Goal: Task Accomplishment & Management: Manage account settings

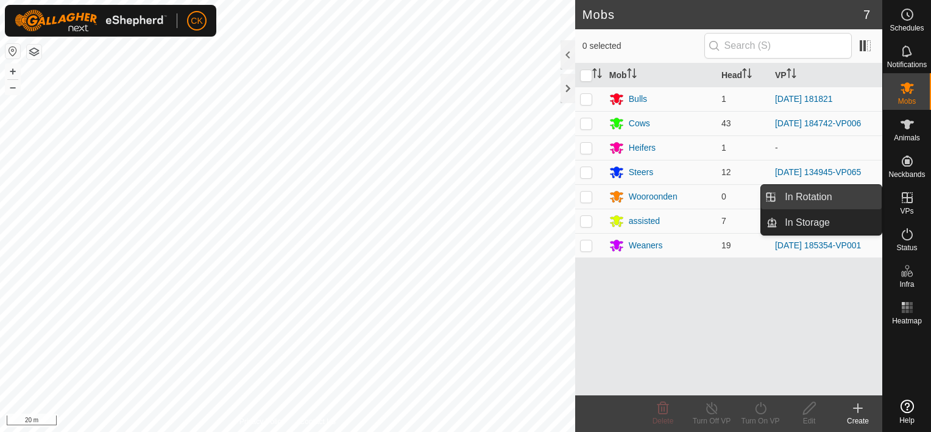
click at [836, 194] on link "In Rotation" at bounding box center [830, 197] width 104 height 24
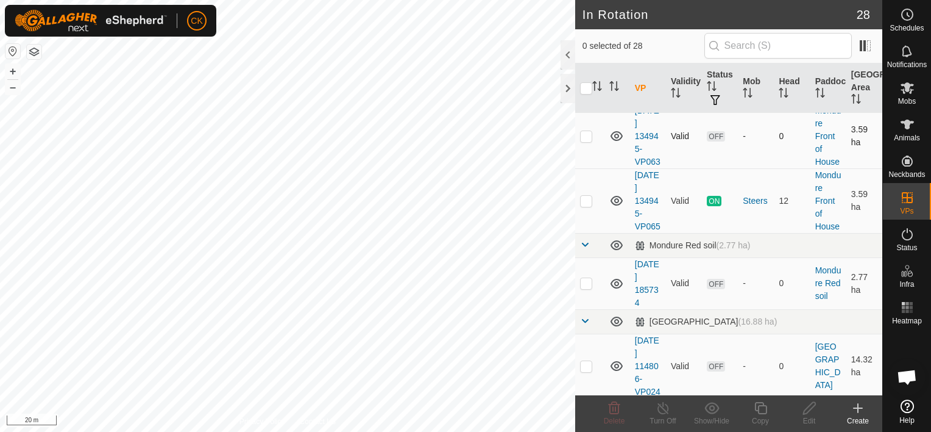
scroll to position [671, 0]
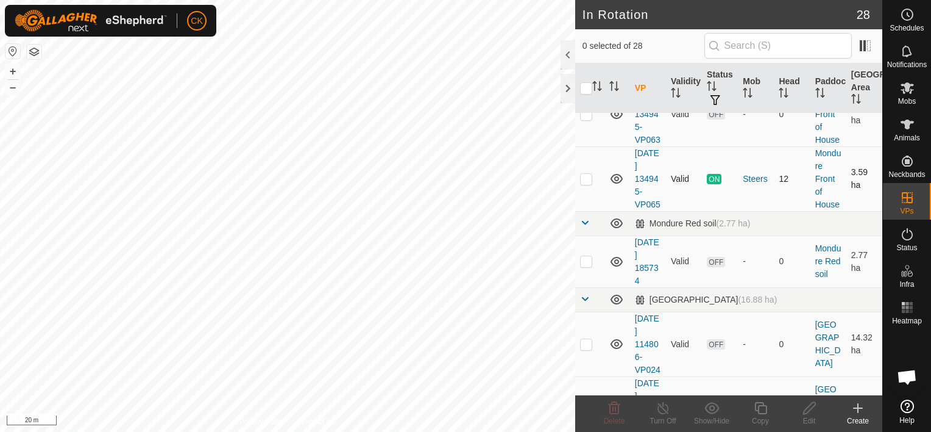
click at [589, 183] on p-checkbox at bounding box center [586, 179] width 12 height 10
checkbox input "true"
click at [761, 407] on icon at bounding box center [760, 408] width 15 height 15
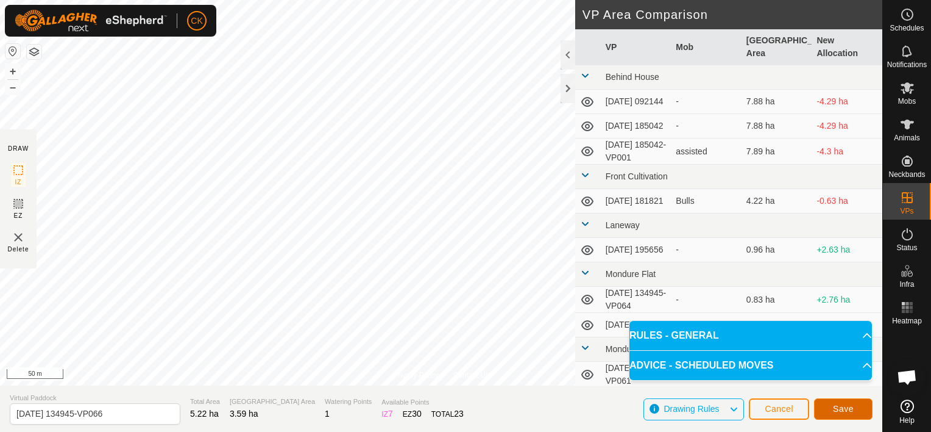
click at [843, 405] on span "Save" at bounding box center [843, 409] width 21 height 10
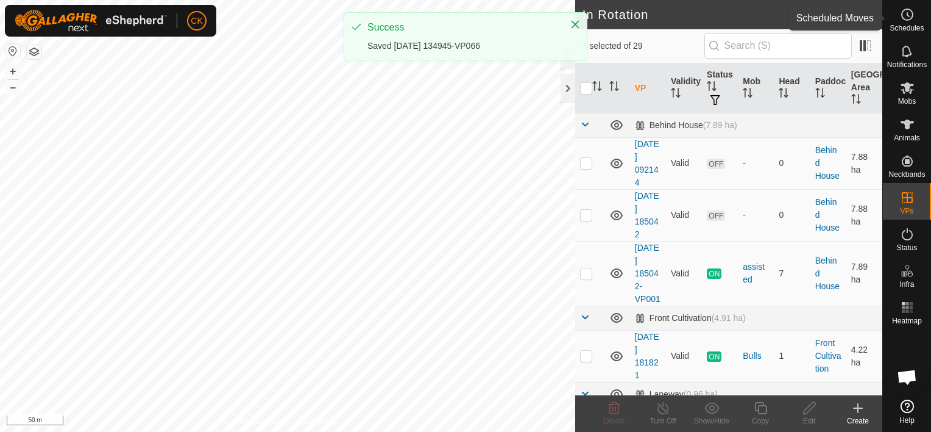
click at [908, 16] on icon at bounding box center [909, 15] width 2 height 4
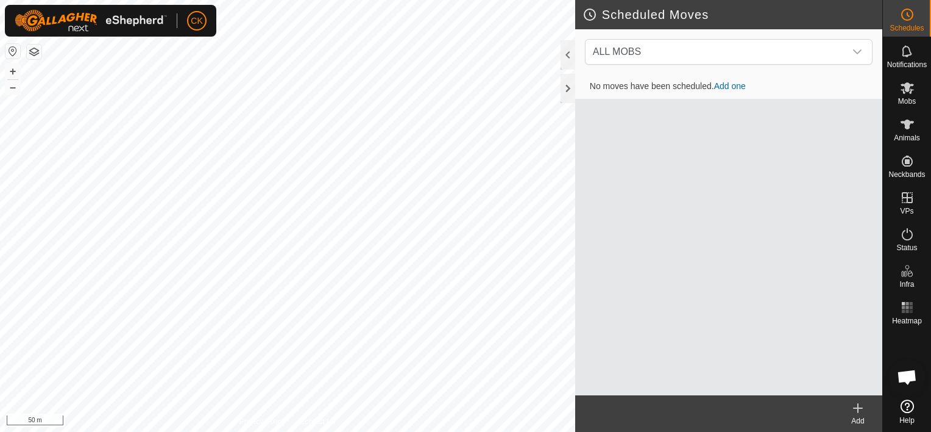
click at [860, 408] on icon at bounding box center [858, 408] width 9 height 0
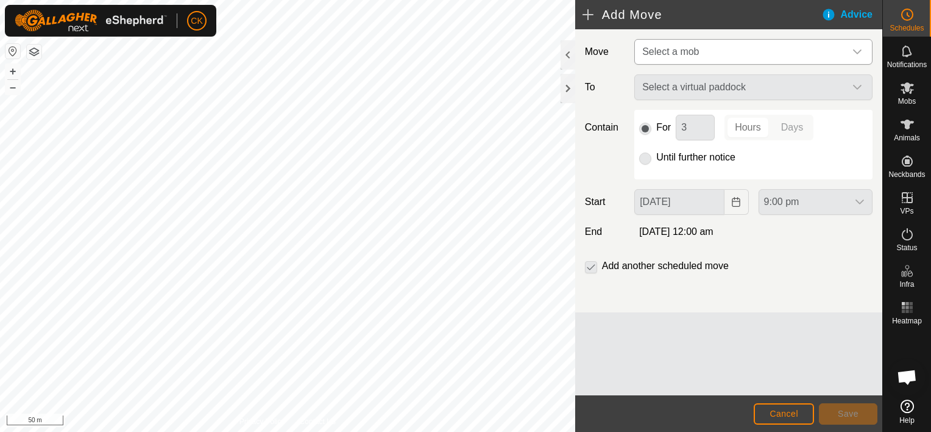
click at [860, 49] on icon "dropdown trigger" at bounding box center [858, 52] width 10 height 10
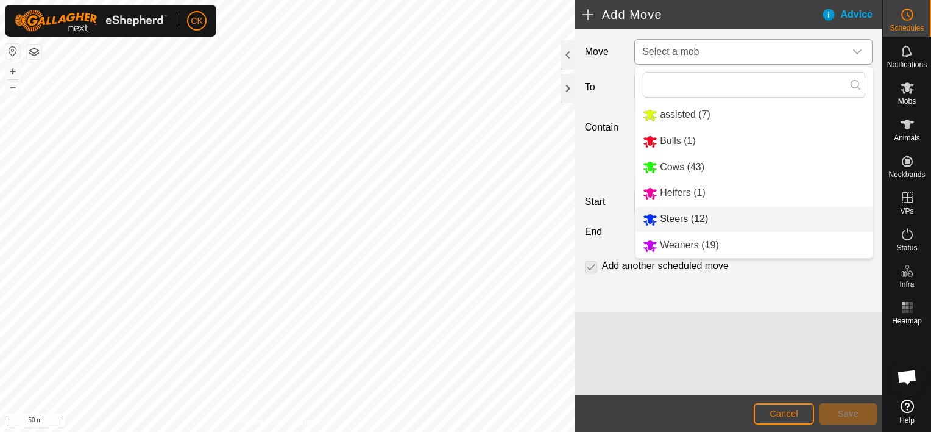
click at [703, 216] on li "Steers (12)" at bounding box center [754, 219] width 237 height 25
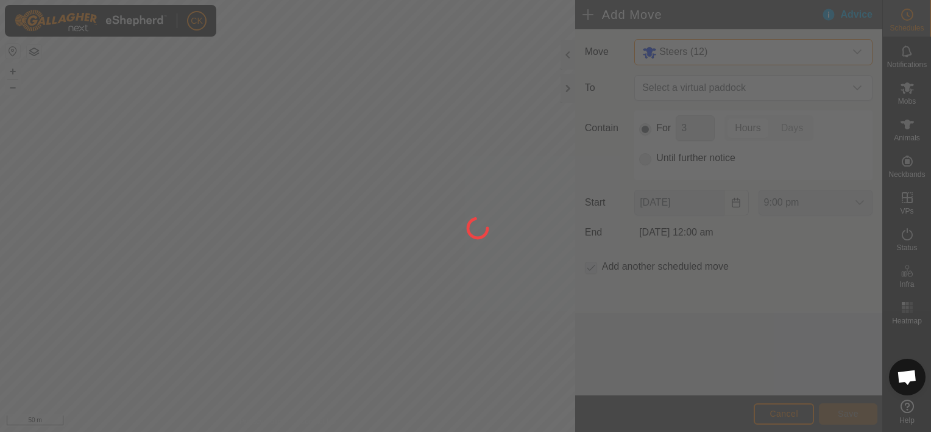
click at [856, 88] on div at bounding box center [465, 216] width 931 height 432
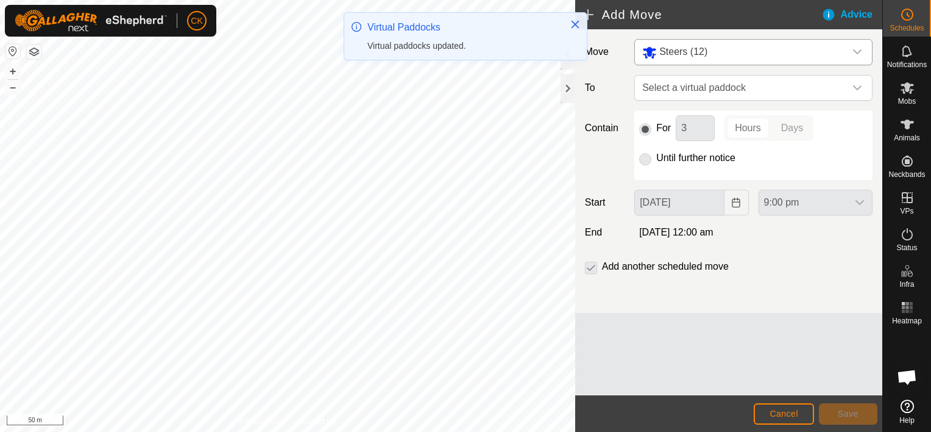
click at [856, 88] on icon "dropdown trigger" at bounding box center [857, 87] width 9 height 5
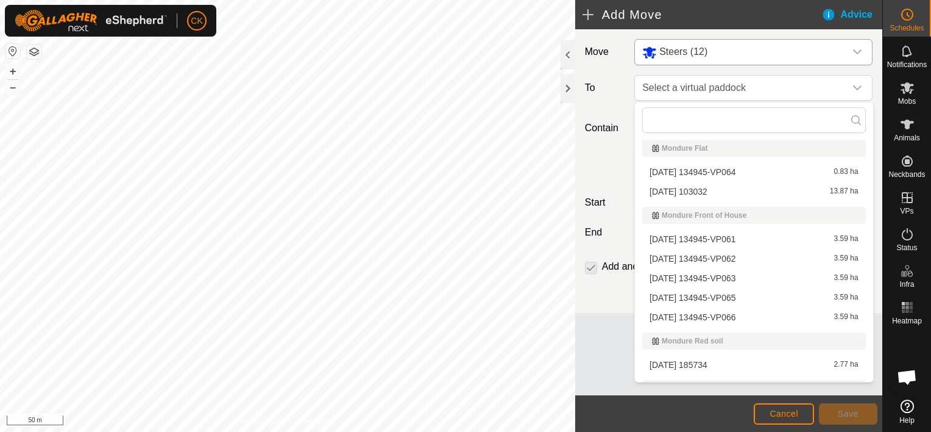
scroll to position [183, 0]
click at [752, 316] on li "[DATE] 134945-VP066 3.59 ha" at bounding box center [754, 319] width 223 height 18
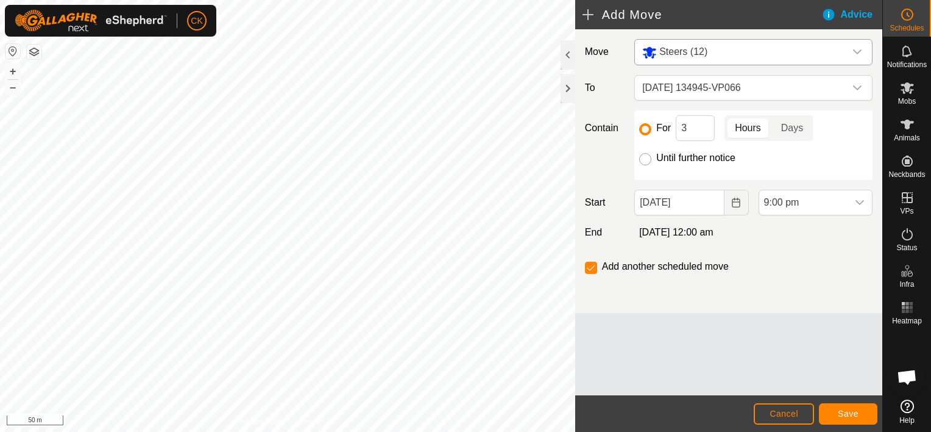
click at [644, 157] on input "Until further notice" at bounding box center [645, 159] width 12 height 12
radio input "true"
checkbox input "false"
click at [705, 204] on input "[DATE]" at bounding box center [680, 203] width 90 height 26
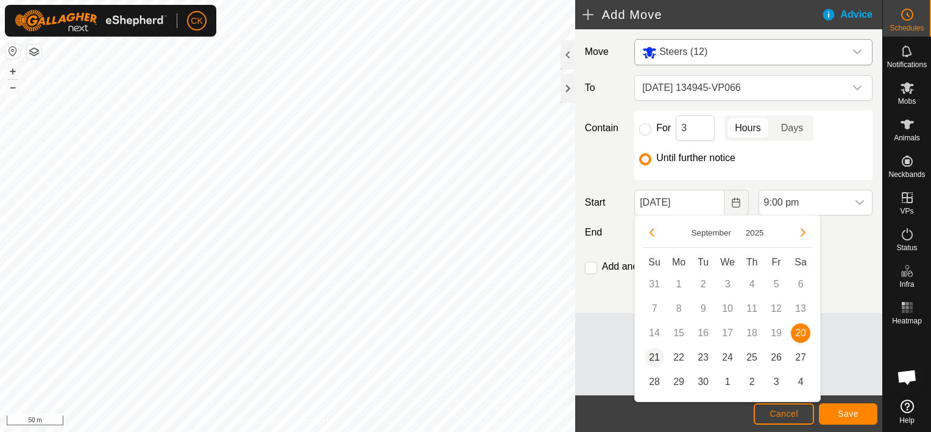
click at [653, 354] on span "21" at bounding box center [655, 357] width 20 height 20
type input "[DATE]"
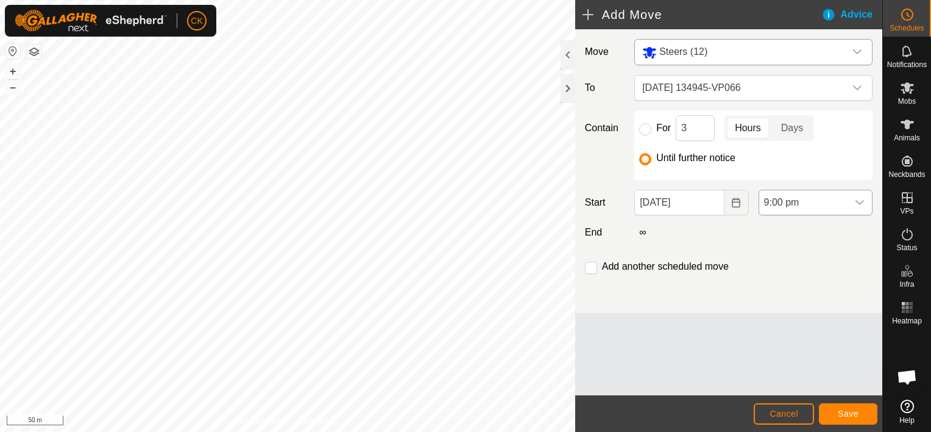
click at [864, 201] on icon "dropdown trigger" at bounding box center [860, 203] width 10 height 10
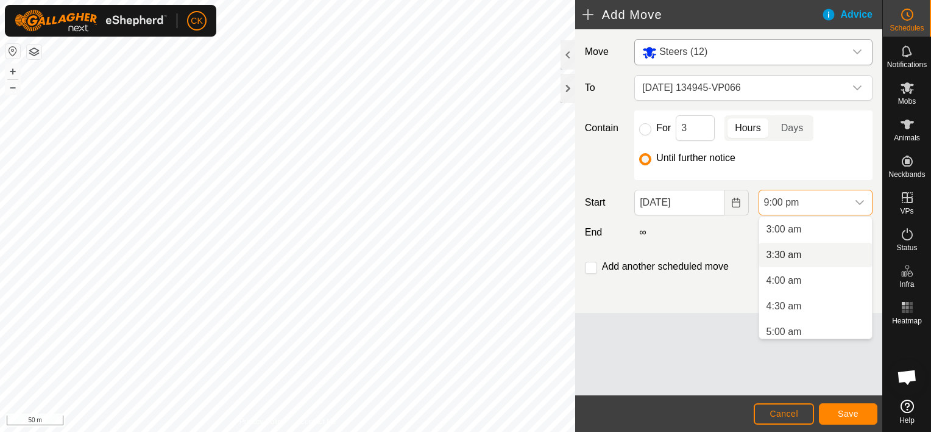
scroll to position [180, 0]
click at [791, 302] on li "5:00 am" at bounding box center [816, 304] width 113 height 24
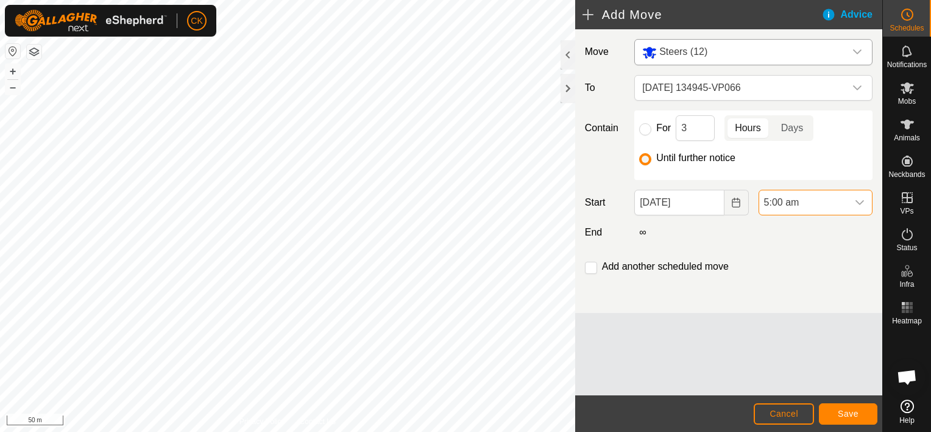
scroll to position [978, 0]
click at [849, 408] on span "Save" at bounding box center [848, 413] width 21 height 10
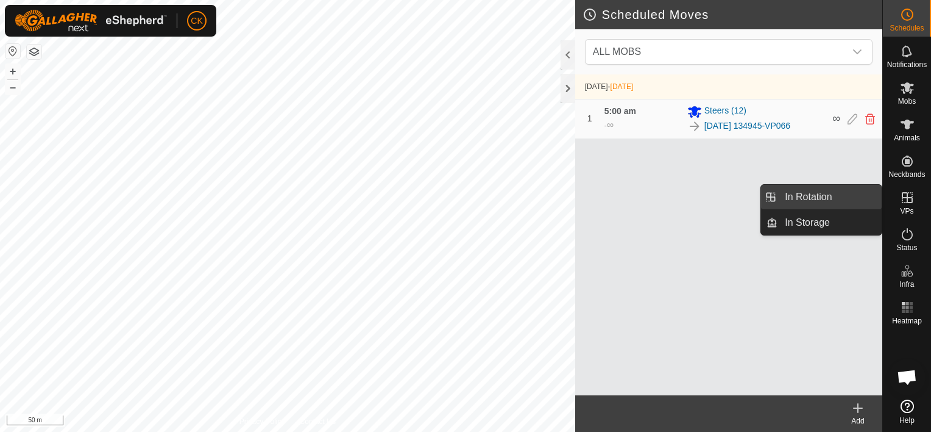
click at [849, 188] on link "In Rotation" at bounding box center [830, 197] width 104 height 24
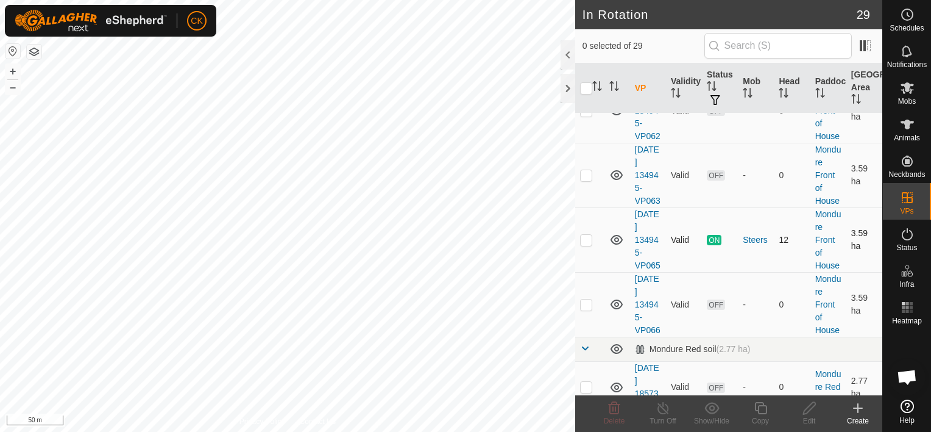
scroll to position [732, 0]
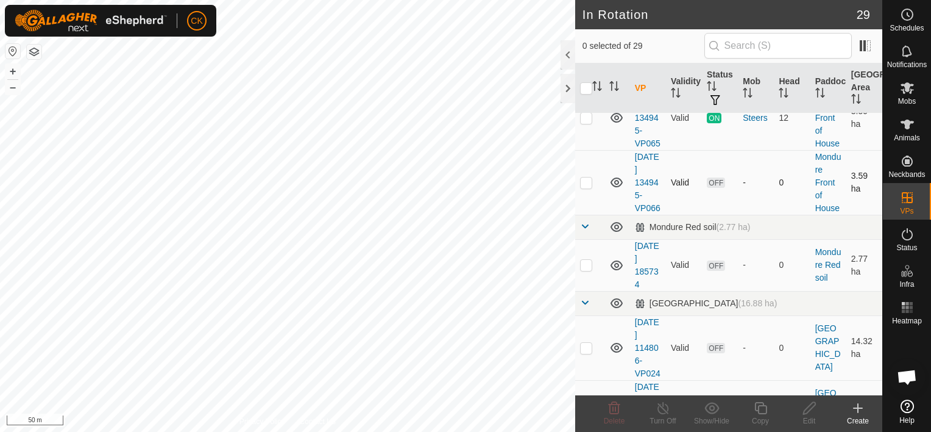
click at [587, 187] on p-checkbox at bounding box center [586, 182] width 12 height 10
checkbox input "true"
click at [756, 406] on icon at bounding box center [760, 408] width 15 height 15
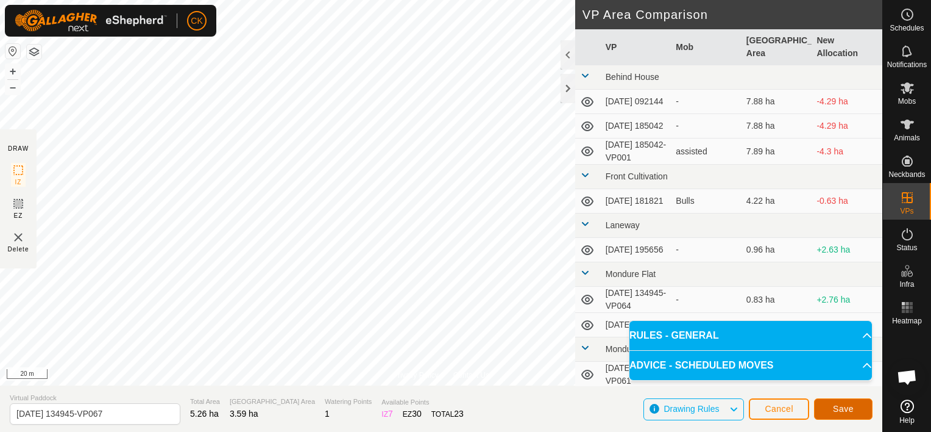
click at [836, 402] on button "Save" at bounding box center [843, 408] width 59 height 21
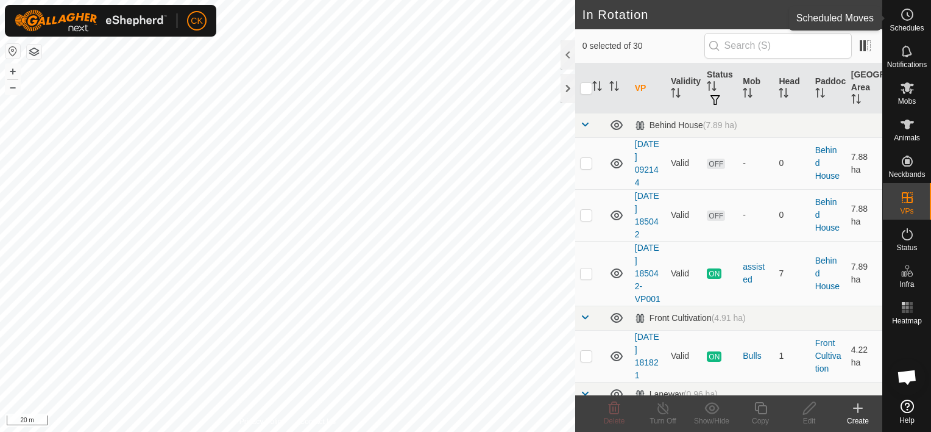
click at [910, 16] on icon at bounding box center [909, 15] width 2 height 4
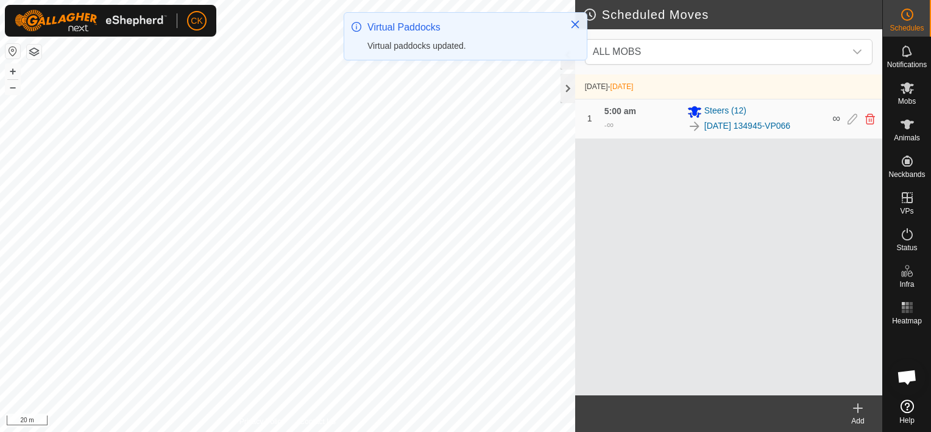
click at [857, 410] on icon at bounding box center [858, 408] width 15 height 15
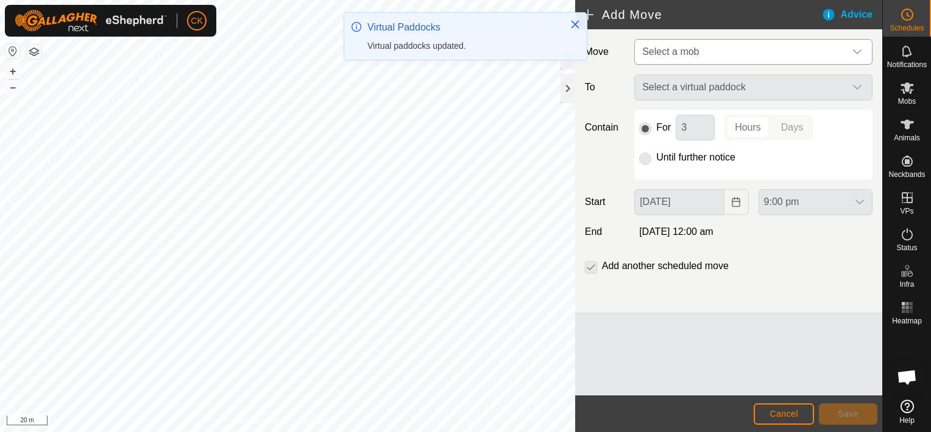
click at [853, 48] on icon "dropdown trigger" at bounding box center [858, 52] width 10 height 10
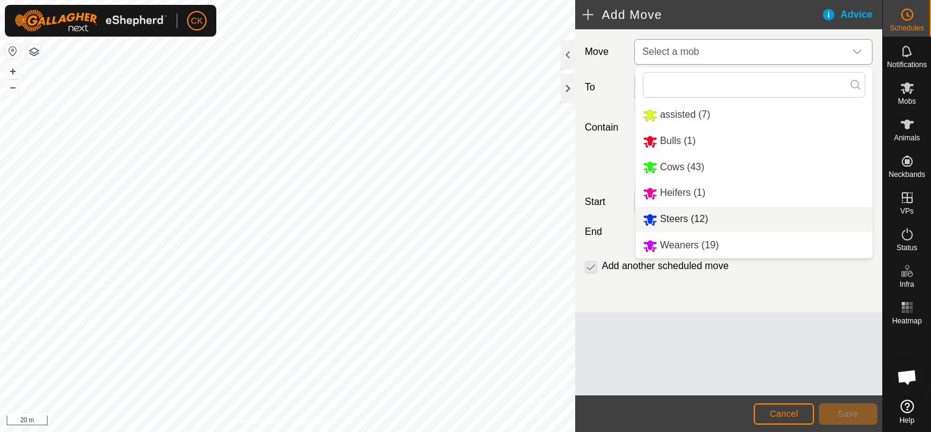
click at [698, 221] on li "Steers (12)" at bounding box center [754, 219] width 237 height 25
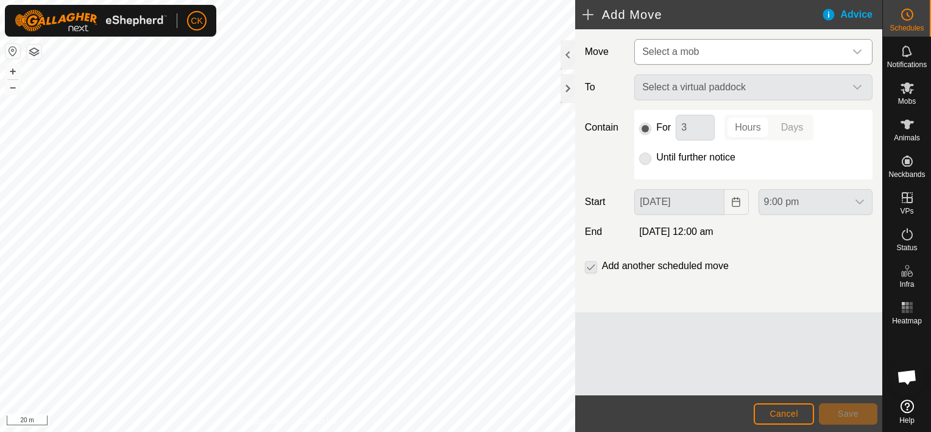
type input "[DATE]"
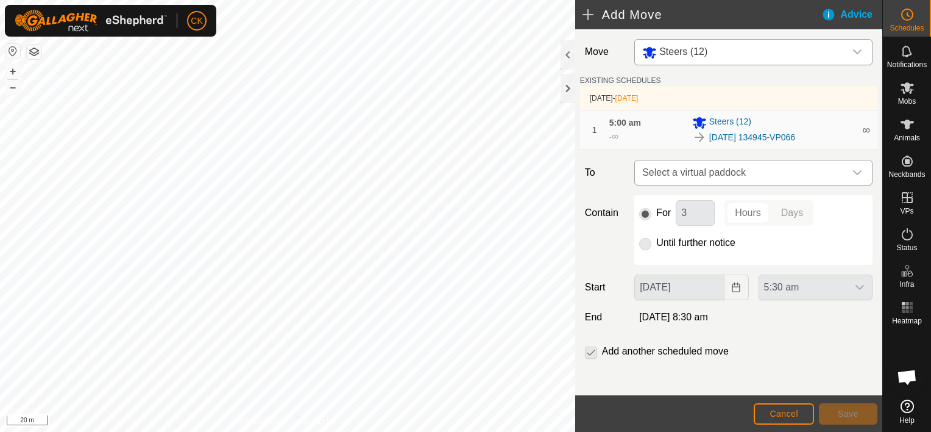
click at [853, 169] on icon "dropdown trigger" at bounding box center [858, 173] width 10 height 10
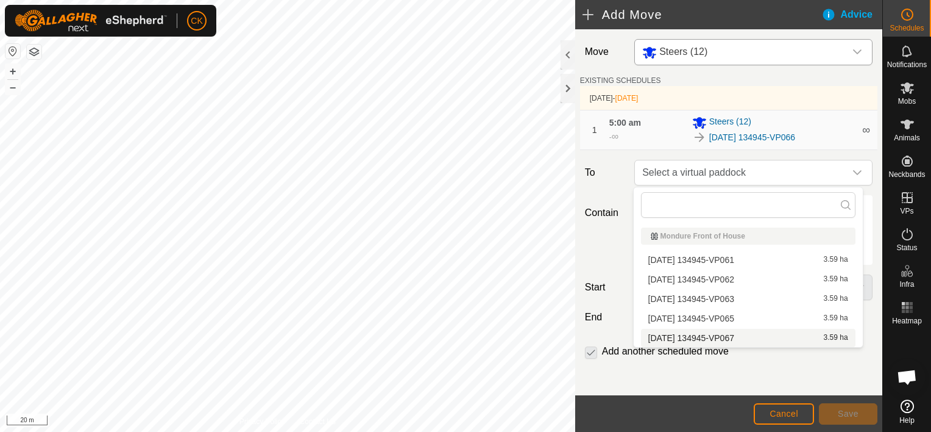
click at [744, 339] on li "[DATE] 134945-VP067 3.59 ha" at bounding box center [748, 338] width 215 height 18
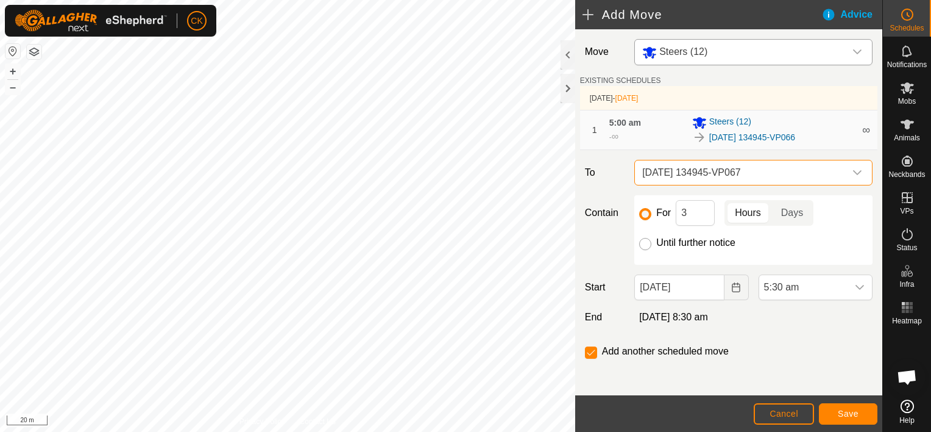
click at [646, 239] on input "Until further notice" at bounding box center [645, 244] width 12 height 12
radio input "true"
checkbox input "false"
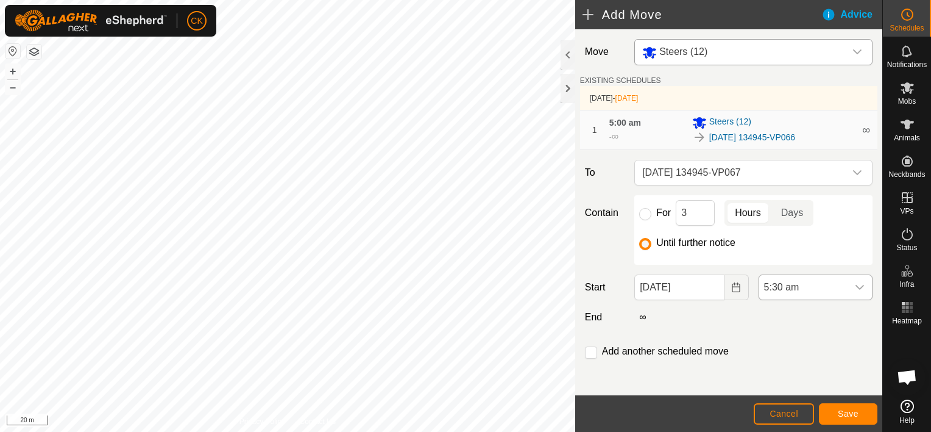
click at [856, 285] on icon "dropdown trigger" at bounding box center [860, 287] width 9 height 5
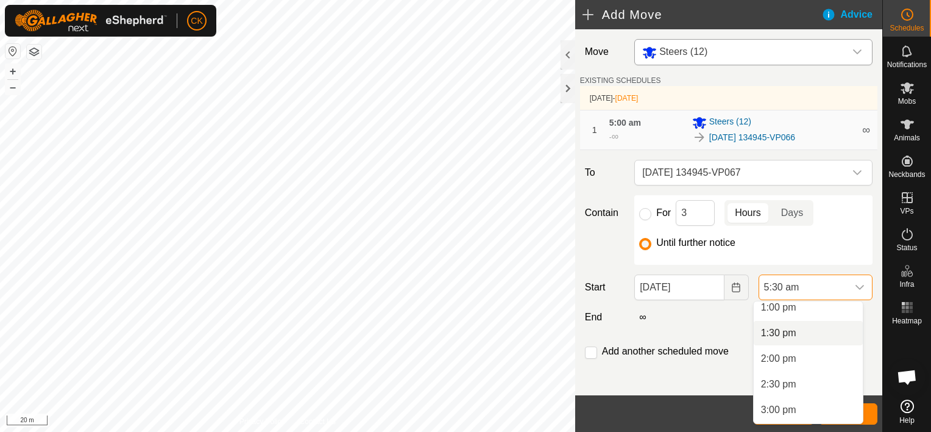
scroll to position [666, 0]
click at [783, 316] on li "1:00 pm" at bounding box center [808, 313] width 109 height 24
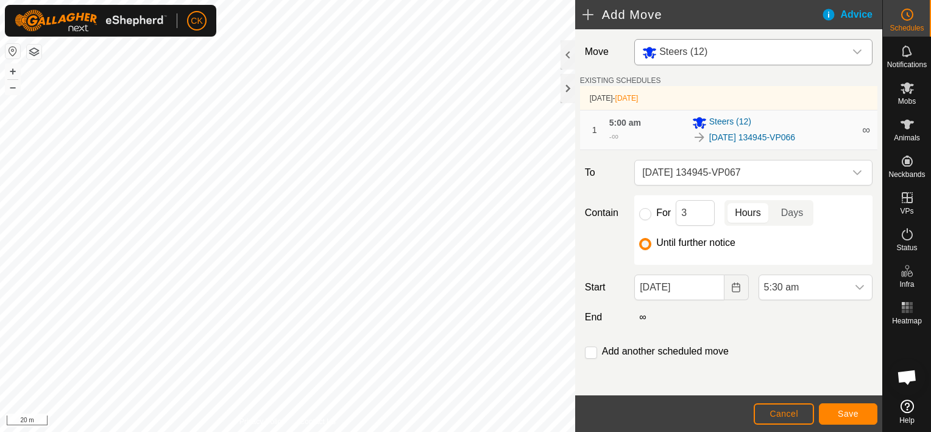
scroll to position [282, 0]
click at [851, 415] on span "Save" at bounding box center [848, 413] width 21 height 10
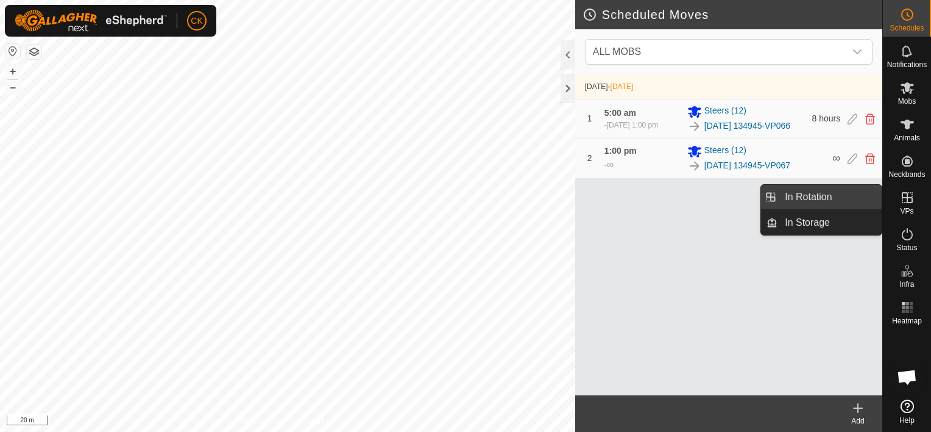
click at [852, 194] on link "In Rotation" at bounding box center [830, 197] width 104 height 24
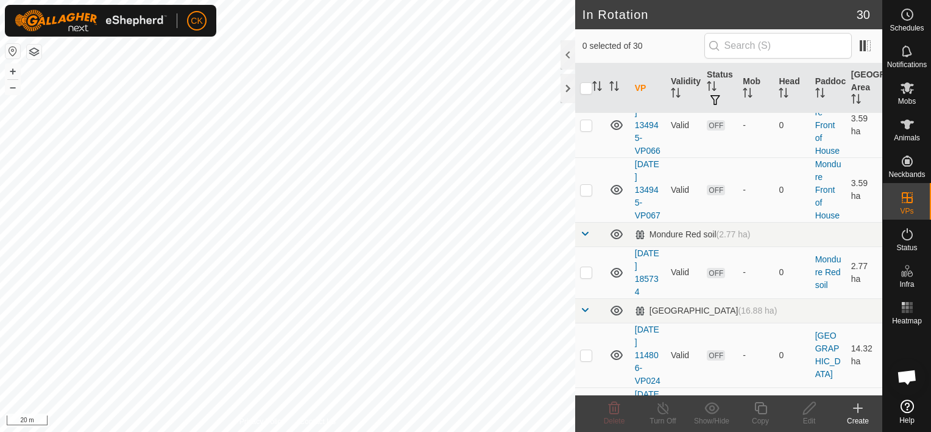
scroll to position [792, 0]
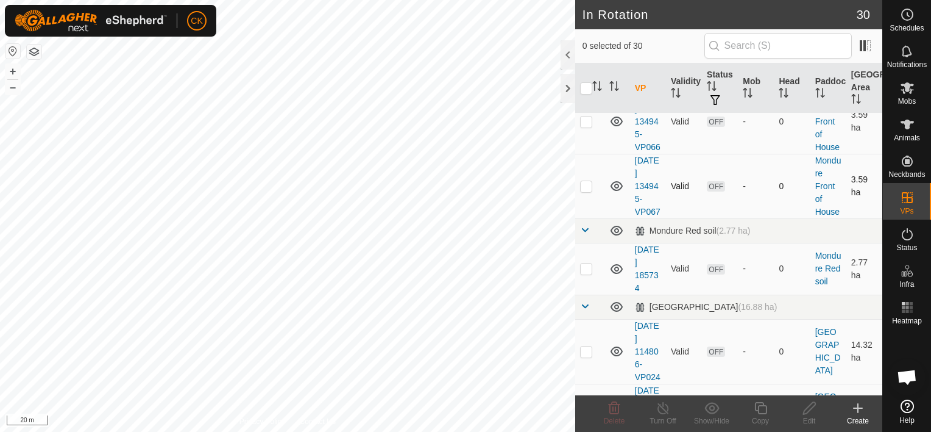
click at [589, 191] on p-checkbox at bounding box center [586, 186] width 12 height 10
checkbox input "true"
click at [758, 405] on icon at bounding box center [760, 408] width 15 height 15
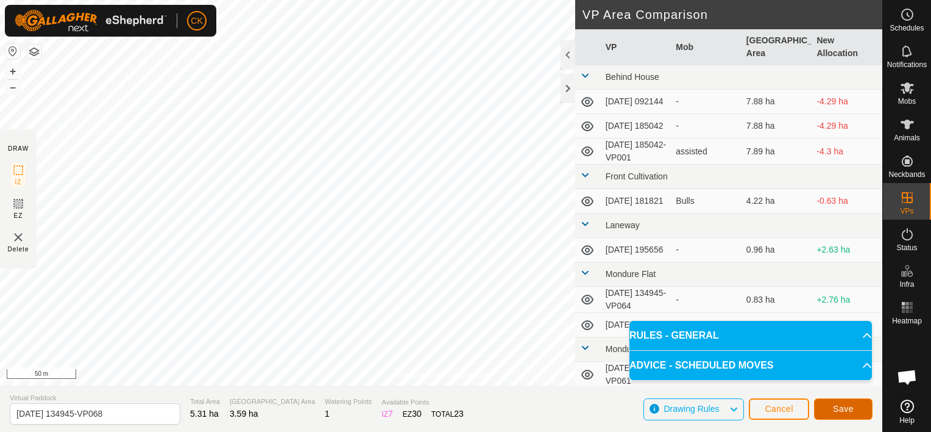
click at [837, 404] on span "Save" at bounding box center [843, 409] width 21 height 10
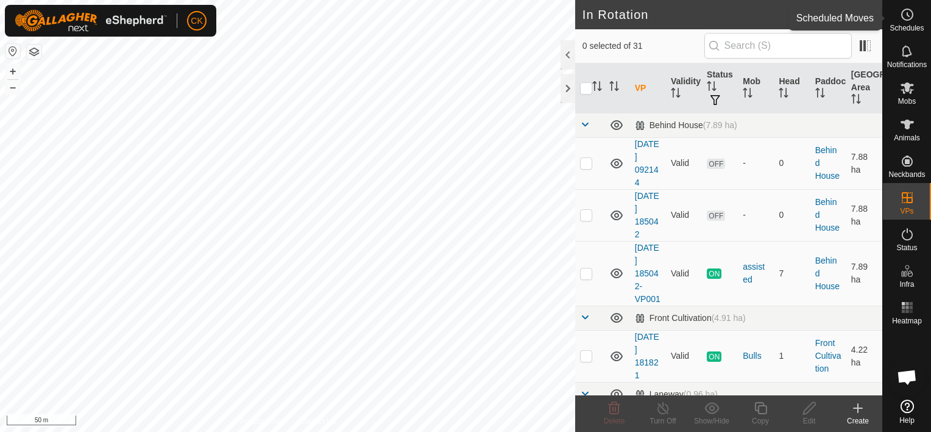
click at [905, 12] on icon at bounding box center [907, 14] width 15 height 15
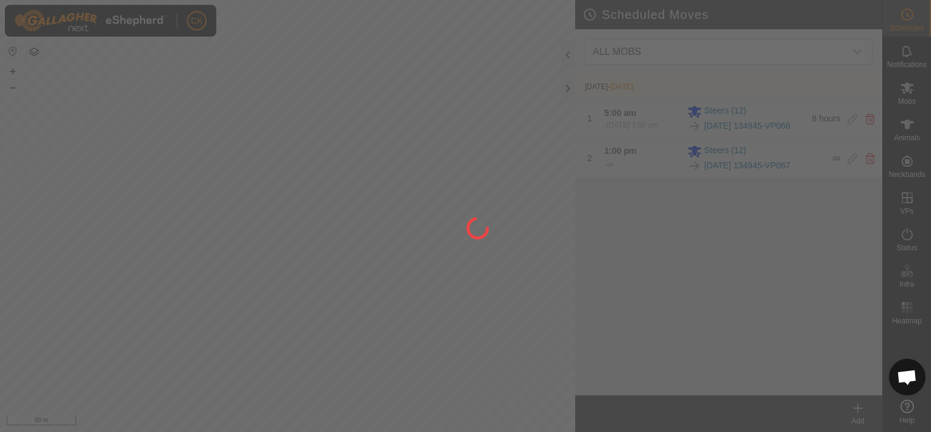
click at [858, 405] on div at bounding box center [465, 216] width 931 height 432
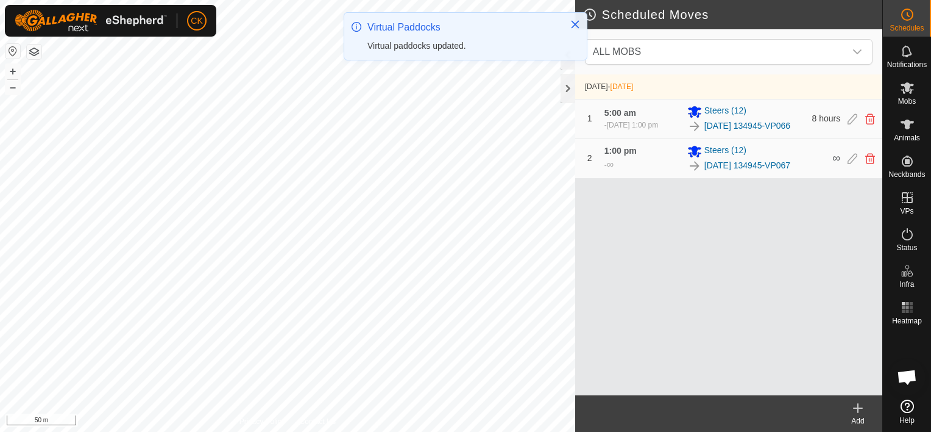
click at [863, 49] on div "dropdown trigger" at bounding box center [858, 52] width 24 height 24
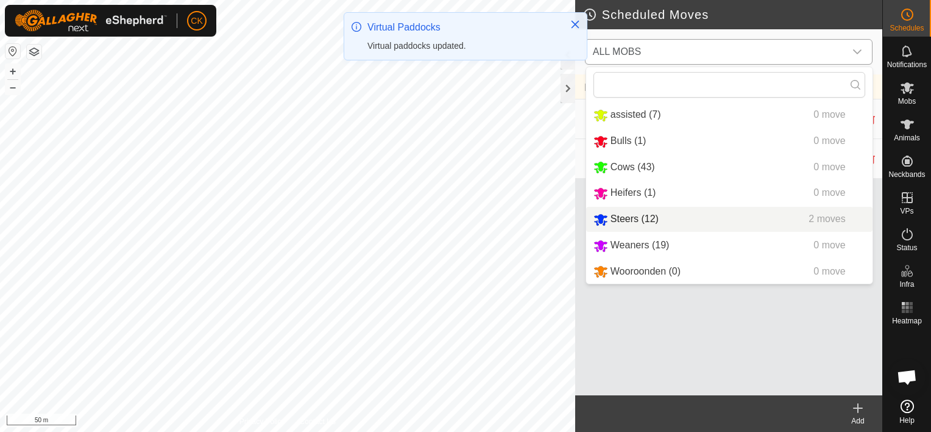
click at [622, 217] on li "Steers (12) 2 moves" at bounding box center [729, 219] width 287 height 25
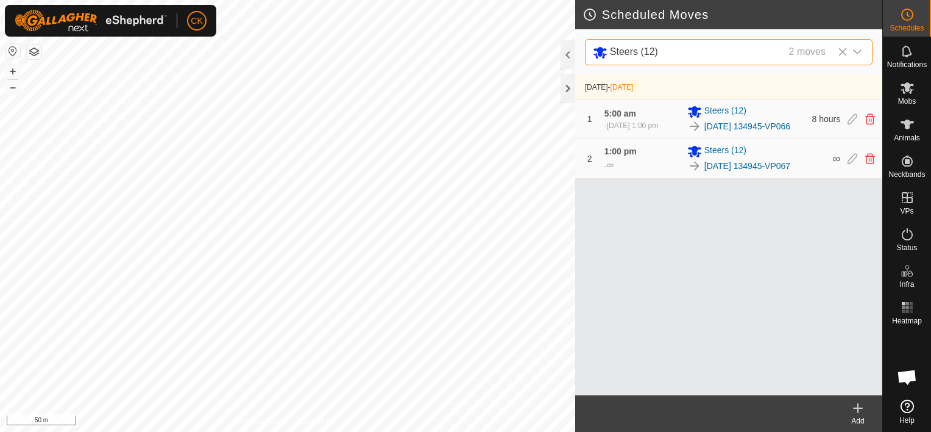
click at [859, 408] on icon at bounding box center [858, 408] width 9 height 0
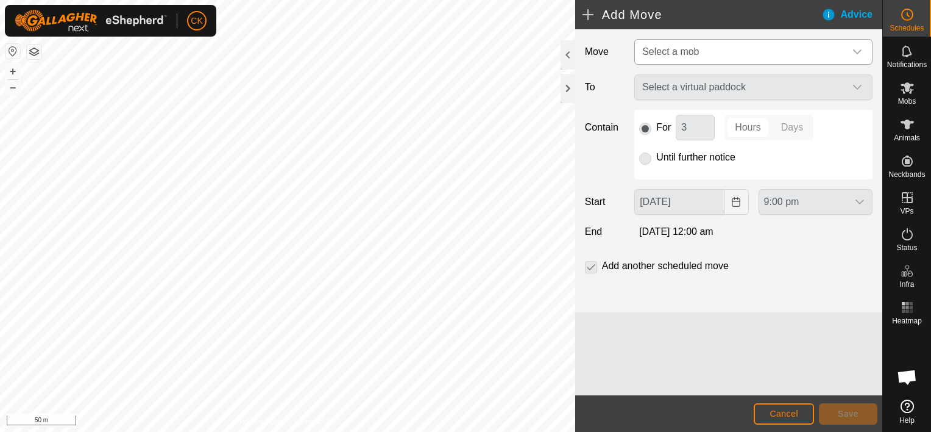
click at [858, 51] on icon "dropdown trigger" at bounding box center [858, 52] width 10 height 10
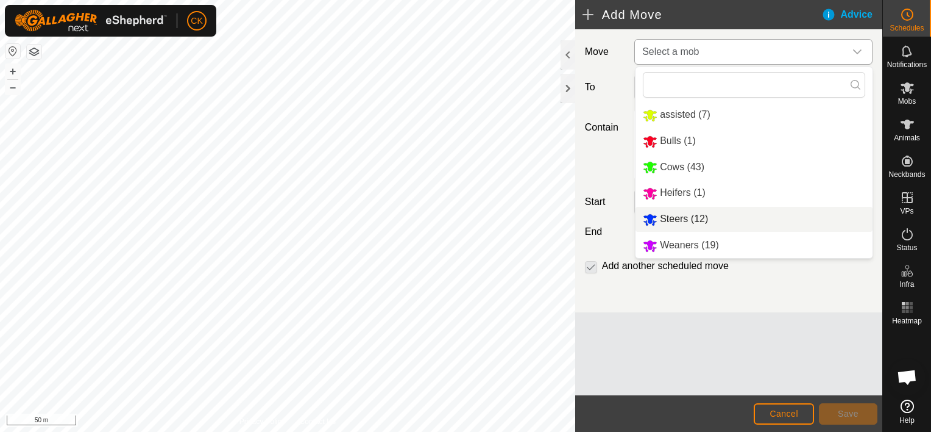
click at [705, 217] on li "Steers (12)" at bounding box center [754, 219] width 237 height 25
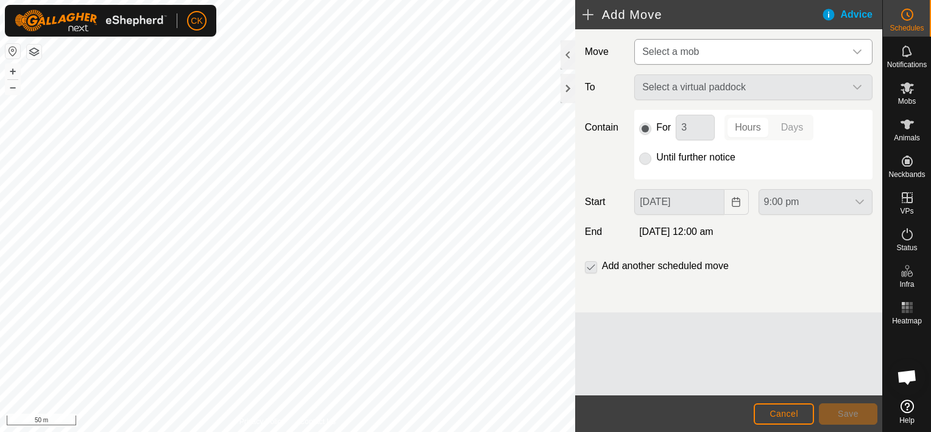
type input "[DATE]"
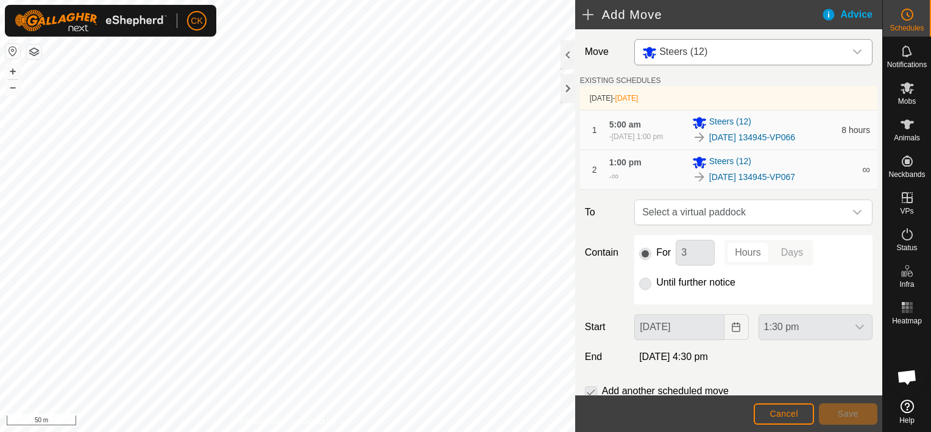
click at [853, 215] on icon "dropdown trigger" at bounding box center [857, 212] width 9 height 5
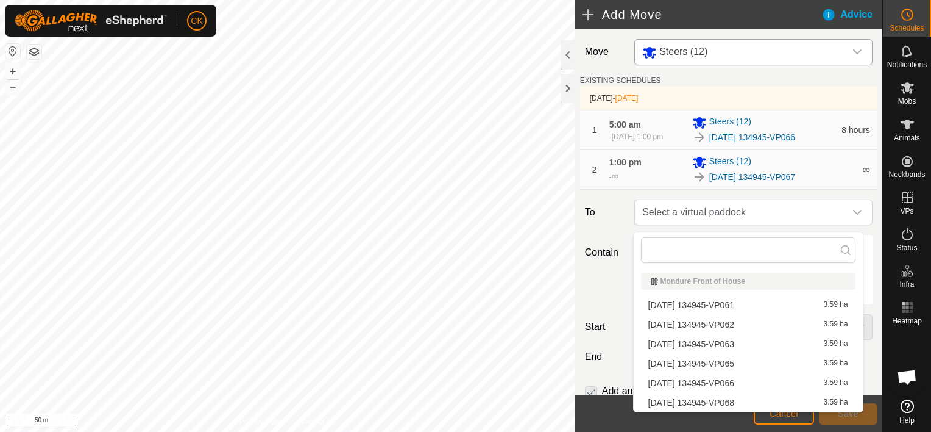
click at [746, 402] on li "[DATE] 134945-VP068 3.59 ha" at bounding box center [748, 402] width 215 height 18
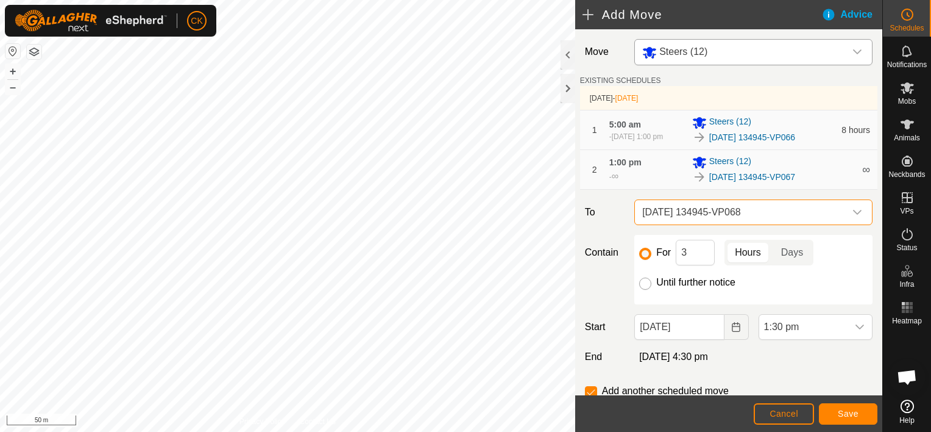
click at [644, 289] on input "Until further notice" at bounding box center [645, 283] width 12 height 12
radio input "true"
checkbox input "false"
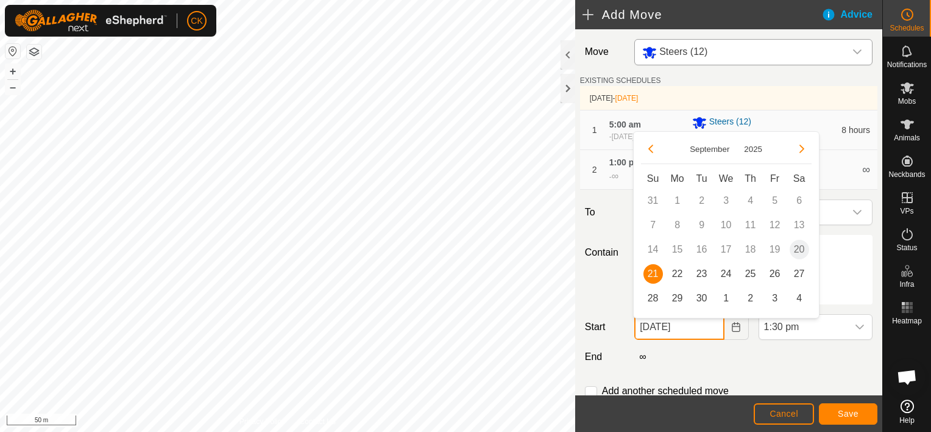
click at [701, 338] on input "[DATE]" at bounding box center [680, 327] width 90 height 26
click at [675, 270] on span "22" at bounding box center [678, 274] width 20 height 20
type input "[DATE]"
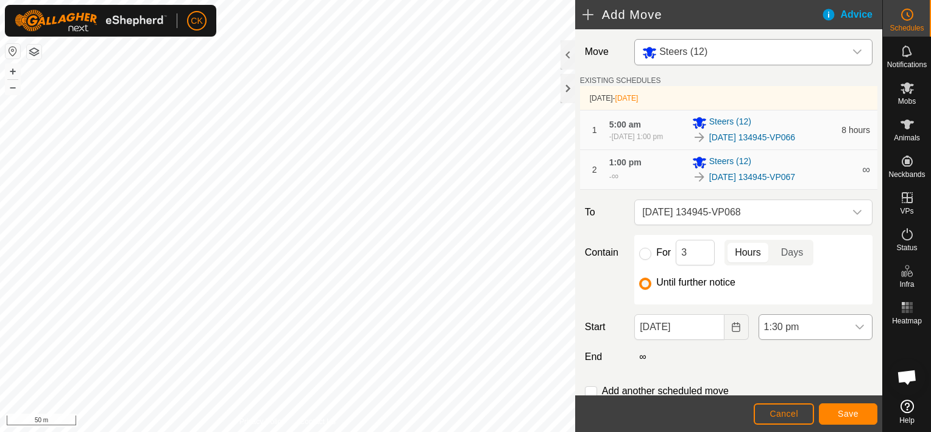
click at [855, 328] on icon "dropdown trigger" at bounding box center [860, 327] width 10 height 10
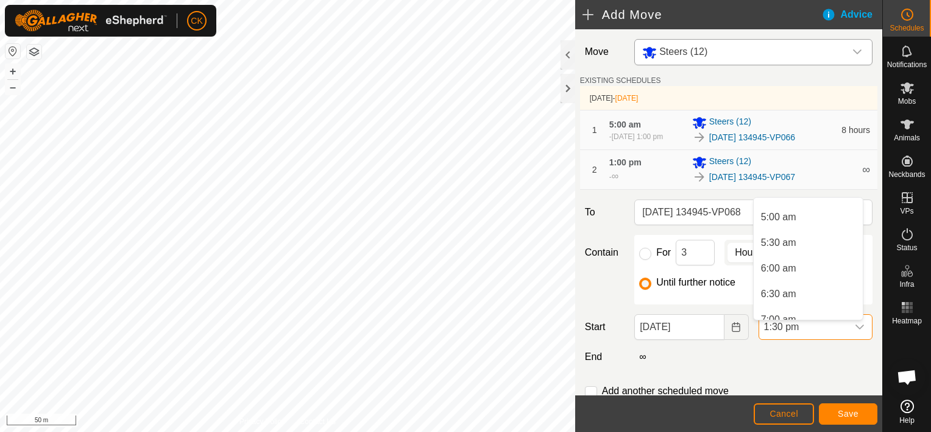
scroll to position [188, 0]
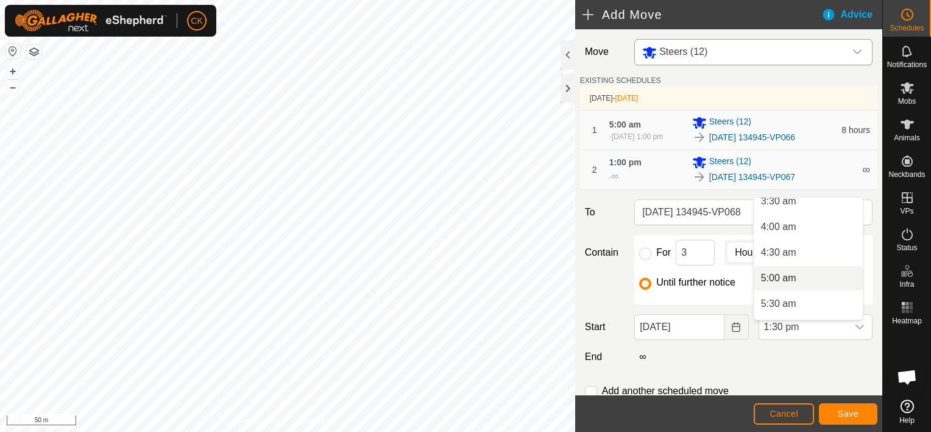
click at [778, 273] on li "5:00 am" at bounding box center [808, 278] width 109 height 24
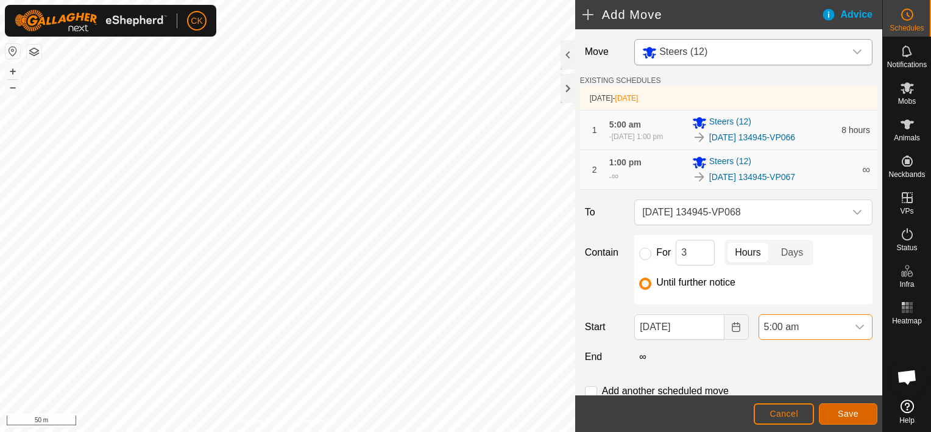
click at [836, 410] on button "Save" at bounding box center [848, 413] width 59 height 21
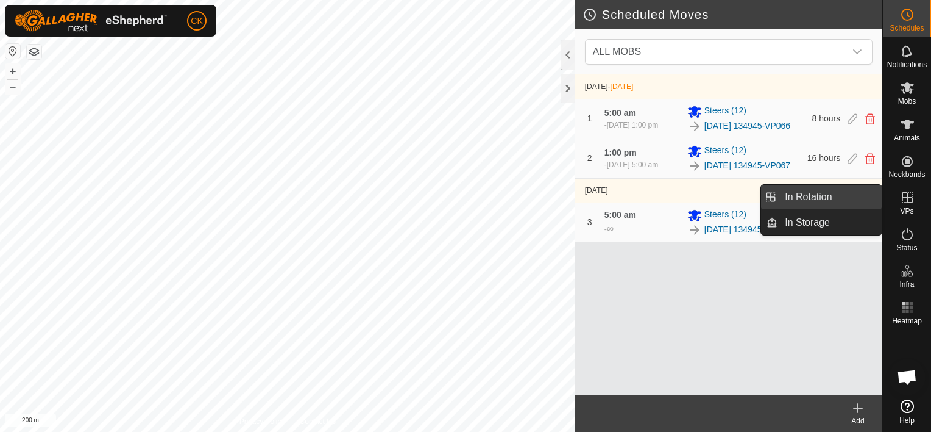
click at [822, 195] on link "In Rotation" at bounding box center [830, 197] width 104 height 24
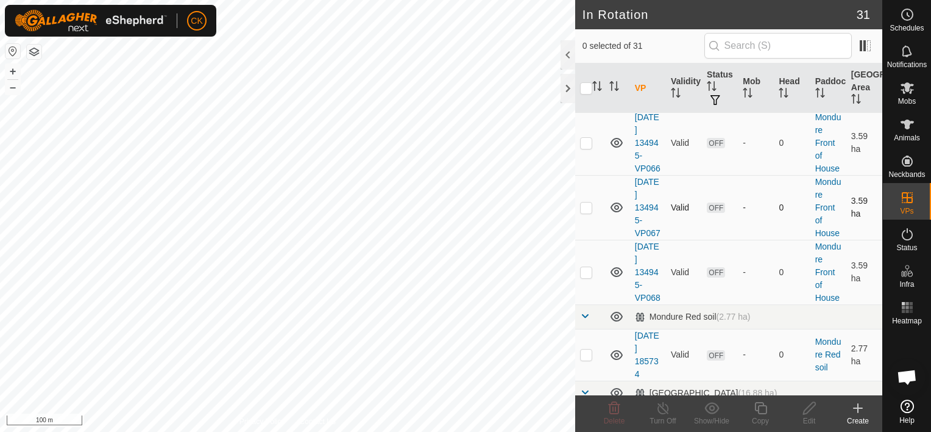
scroll to position [792, 0]
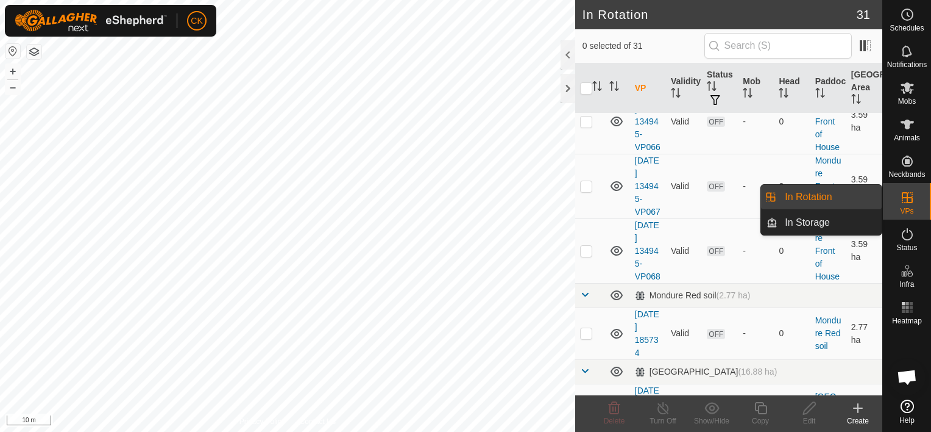
click at [841, 193] on link "In Rotation" at bounding box center [830, 197] width 104 height 24
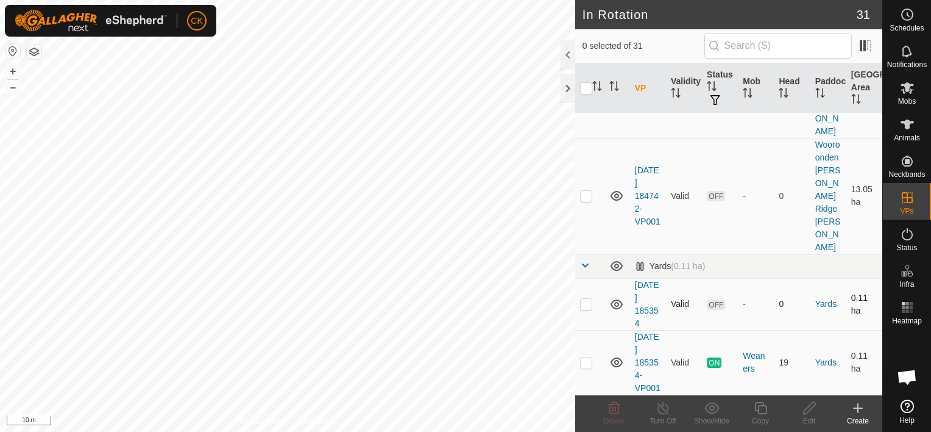
scroll to position [2102, 0]
click at [585, 357] on p-checkbox at bounding box center [586, 362] width 12 height 10
checkbox input "true"
click at [760, 407] on icon at bounding box center [760, 408] width 15 height 15
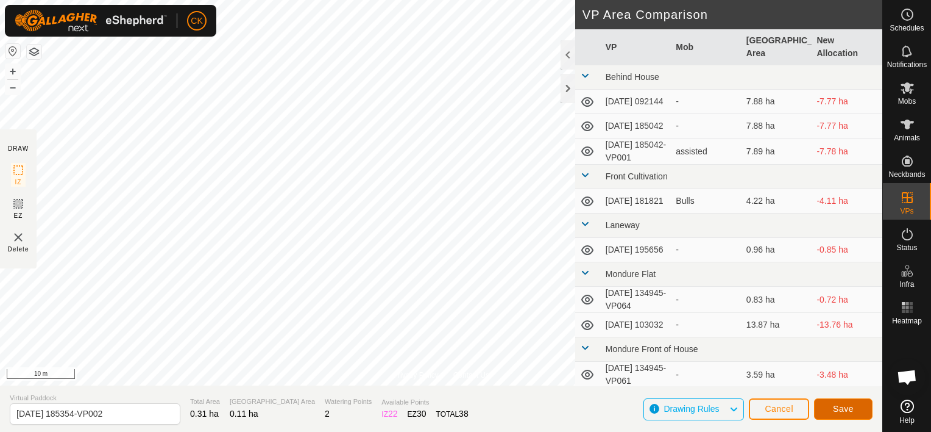
click at [831, 405] on button "Save" at bounding box center [843, 408] width 59 height 21
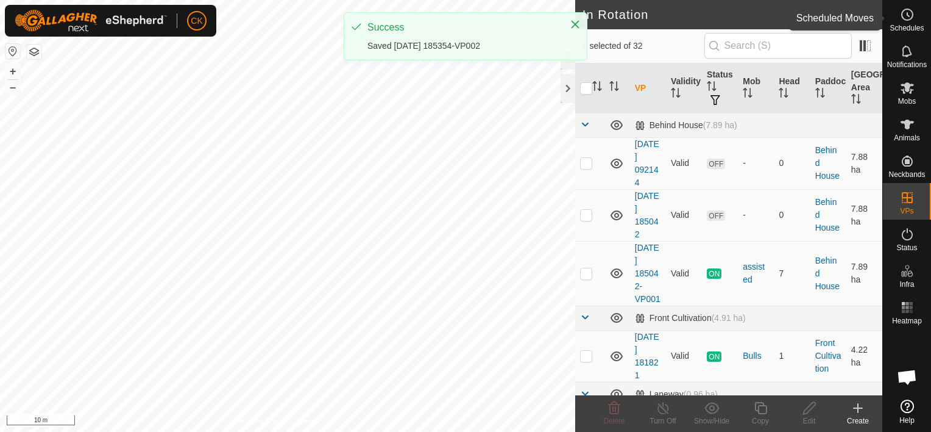
click at [908, 12] on icon at bounding box center [907, 14] width 15 height 15
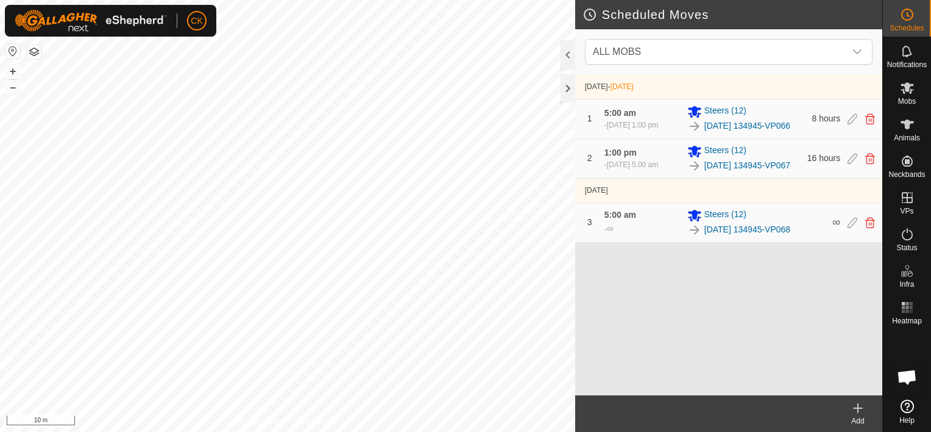
click at [858, 401] on icon at bounding box center [858, 408] width 15 height 15
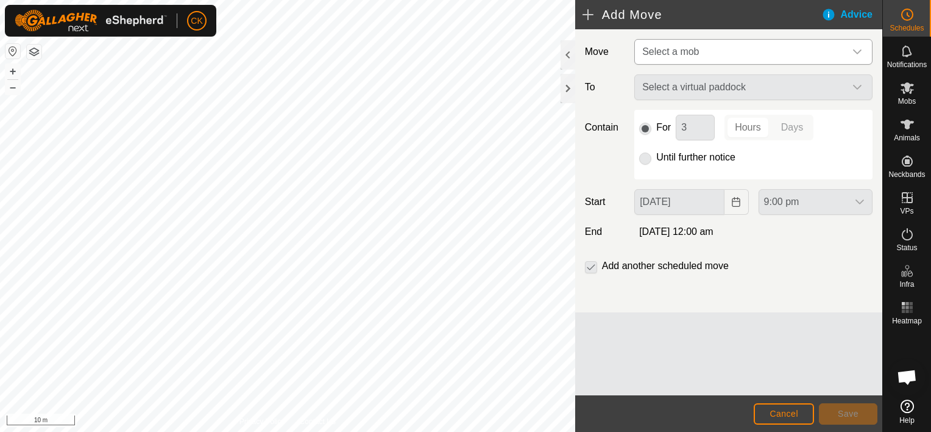
click at [851, 52] on div "dropdown trigger" at bounding box center [858, 52] width 24 height 24
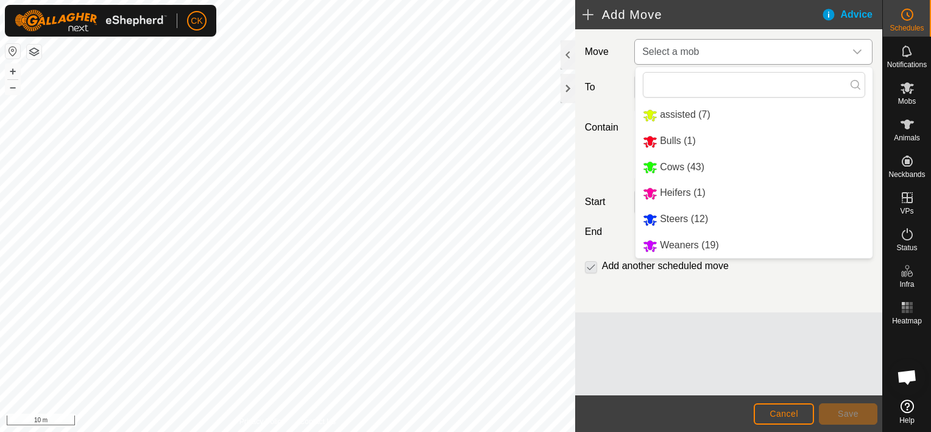
click at [672, 247] on li "Weaners (19)" at bounding box center [754, 245] width 237 height 25
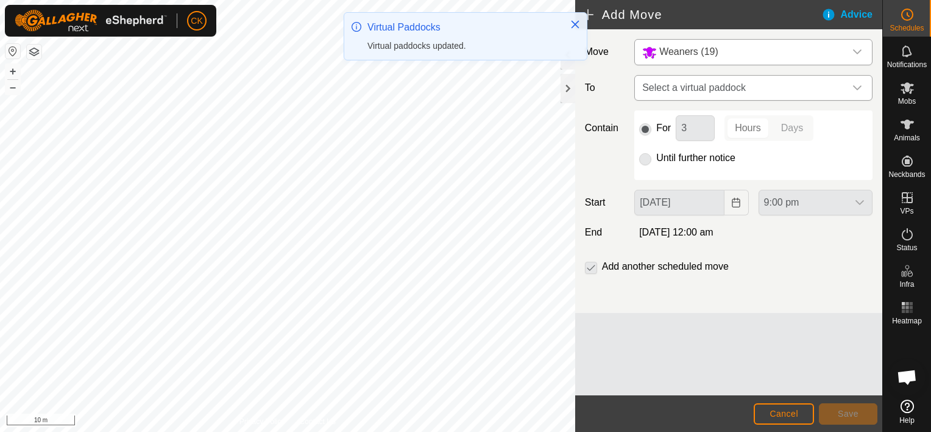
click at [857, 87] on icon "dropdown trigger" at bounding box center [858, 88] width 10 height 10
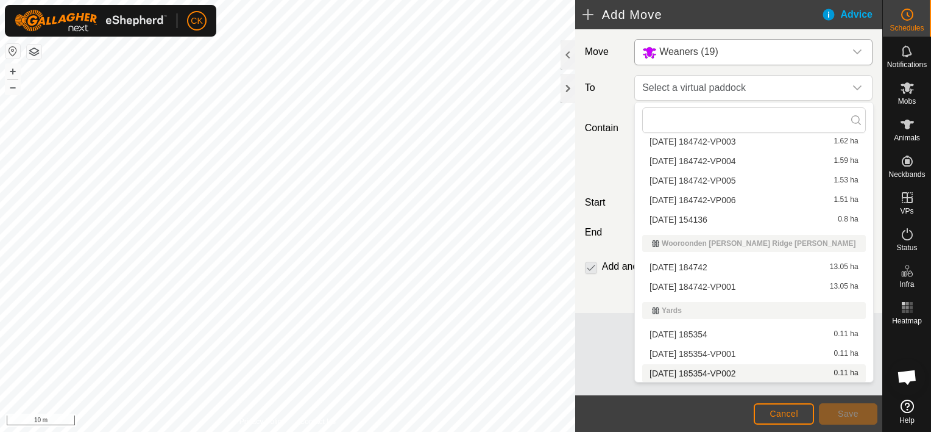
scroll to position [660, 0]
click at [746, 372] on li "[DATE] 185354-VP002 0.11 ha" at bounding box center [754, 372] width 223 height 18
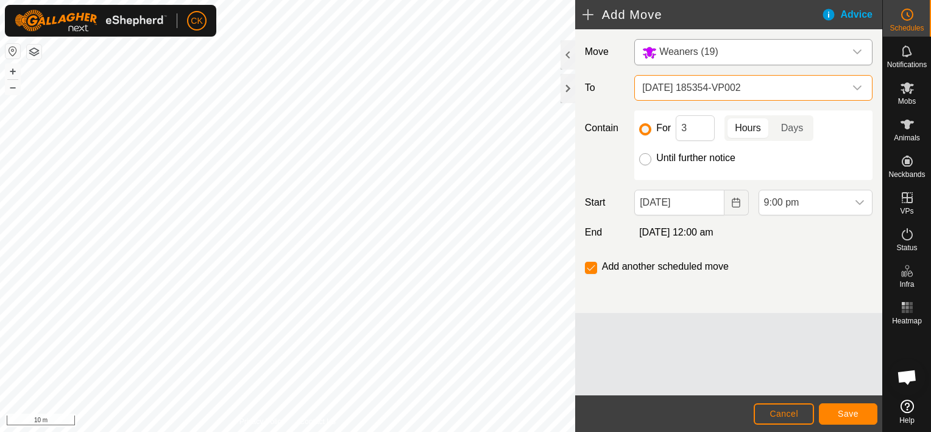
click at [644, 157] on input "Until further notice" at bounding box center [645, 159] width 12 height 12
radio input "true"
checkbox input "false"
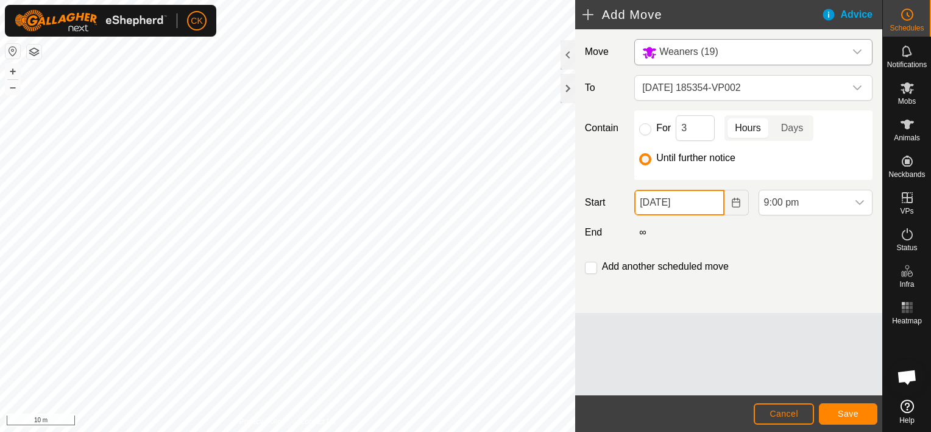
click at [704, 210] on input "[DATE]" at bounding box center [680, 203] width 90 height 26
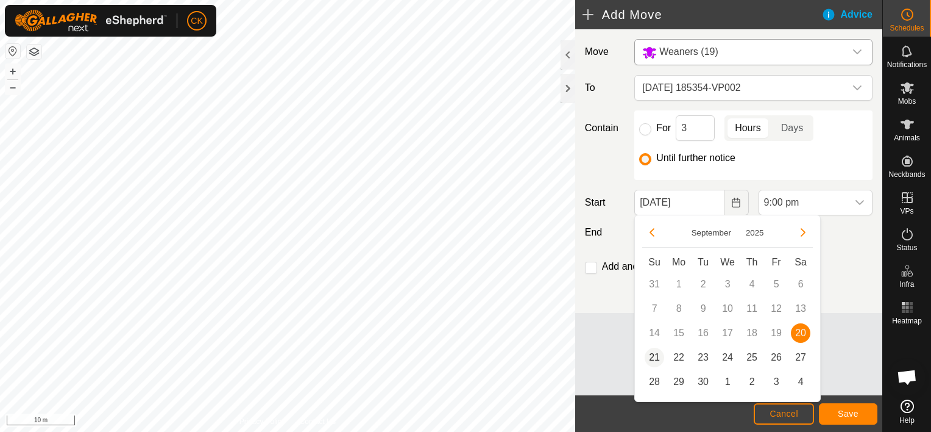
click at [655, 356] on span "21" at bounding box center [655, 357] width 20 height 20
type input "[DATE]"
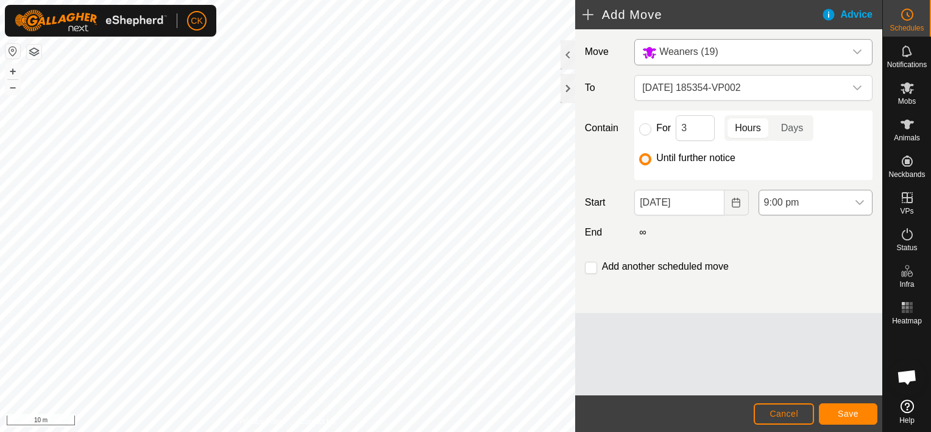
click at [861, 202] on icon "dropdown trigger" at bounding box center [860, 202] width 9 height 5
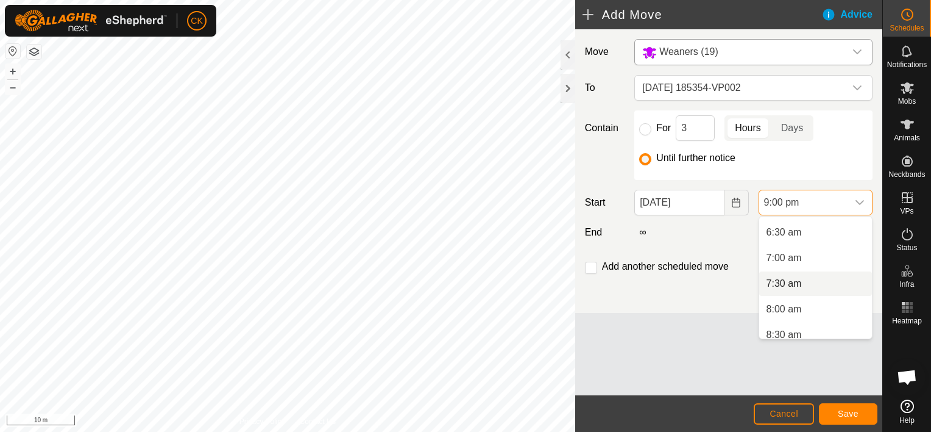
scroll to position [302, 0]
click at [790, 232] on li "6:00 am" at bounding box center [816, 233] width 113 height 24
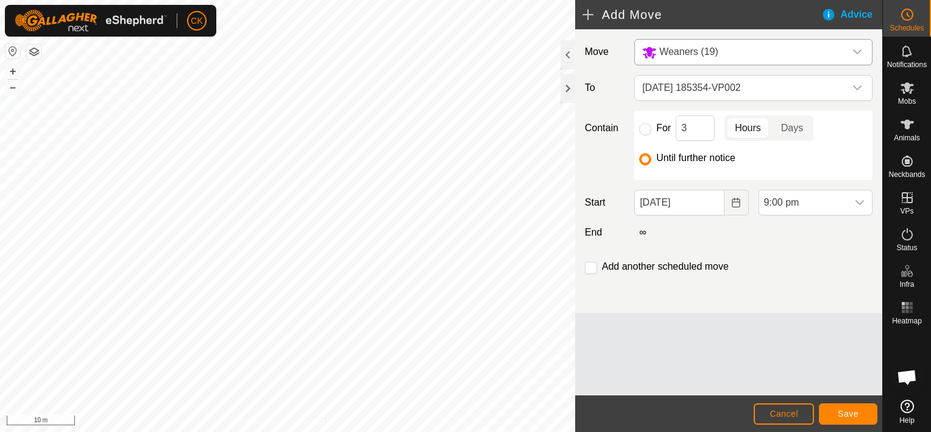
scroll to position [978, 0]
click at [852, 412] on span "Save" at bounding box center [848, 413] width 21 height 10
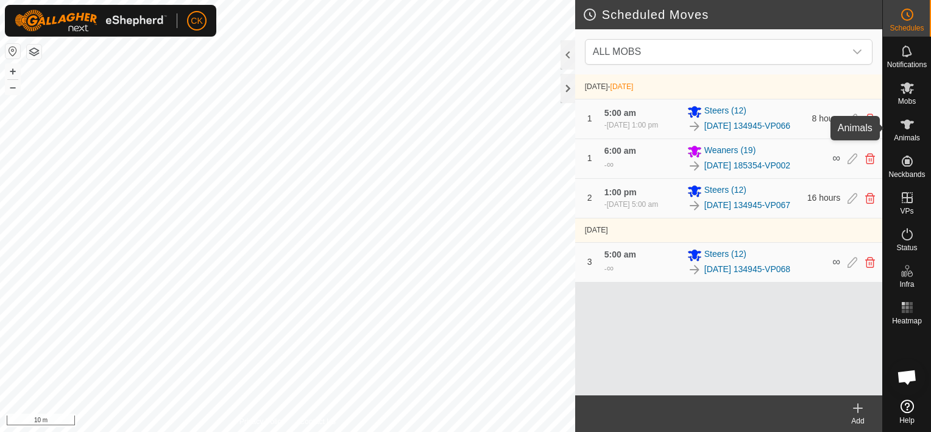
click at [907, 122] on icon at bounding box center [907, 124] width 13 height 10
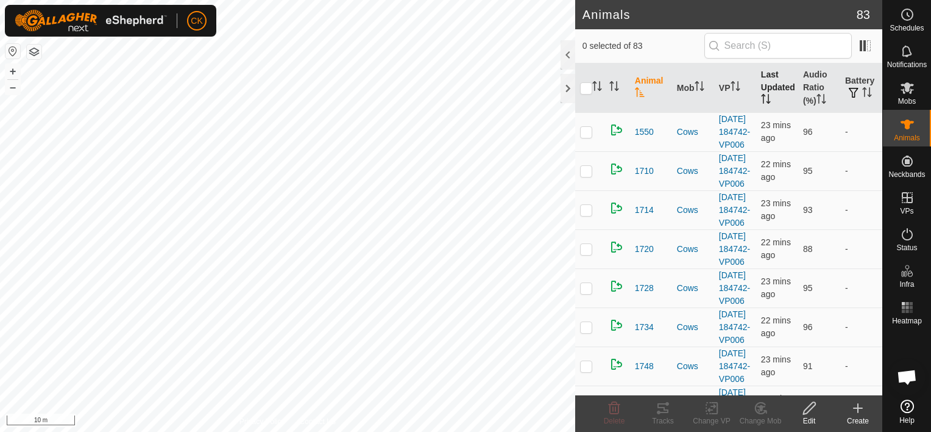
click at [772, 79] on th "Last Updated" at bounding box center [778, 87] width 42 height 49
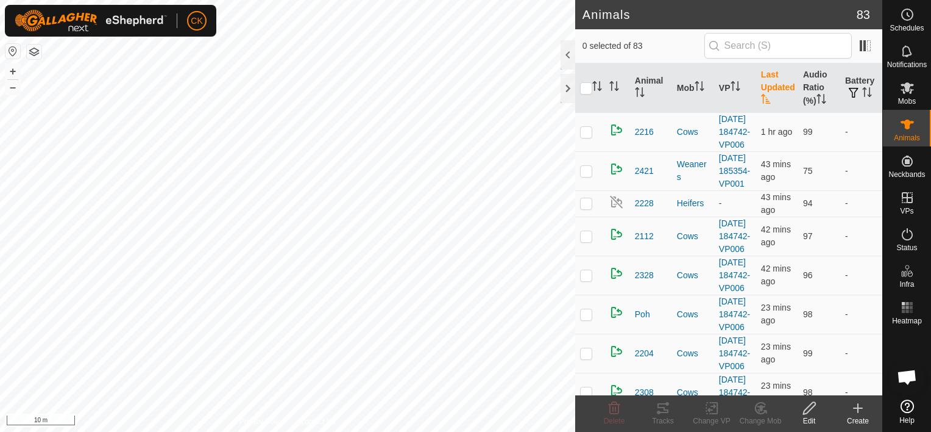
click at [772, 79] on th "Last Updated" at bounding box center [778, 87] width 42 height 49
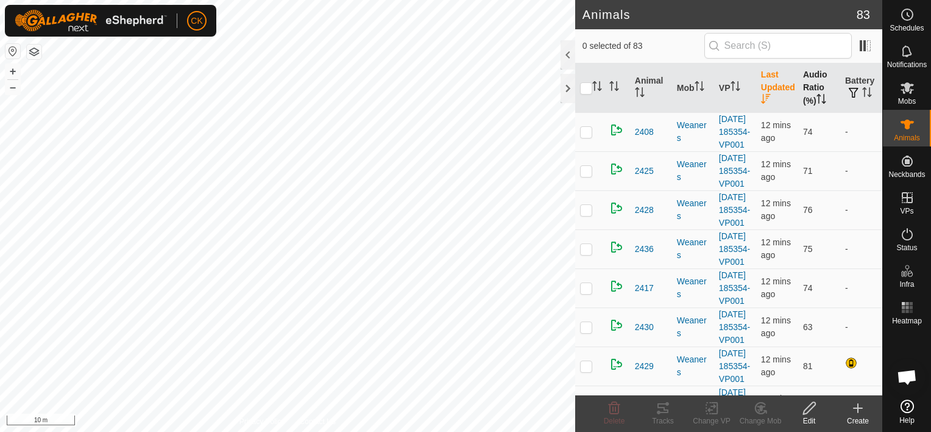
click at [808, 80] on th "Audio Ratio (%)" at bounding box center [820, 87] width 42 height 49
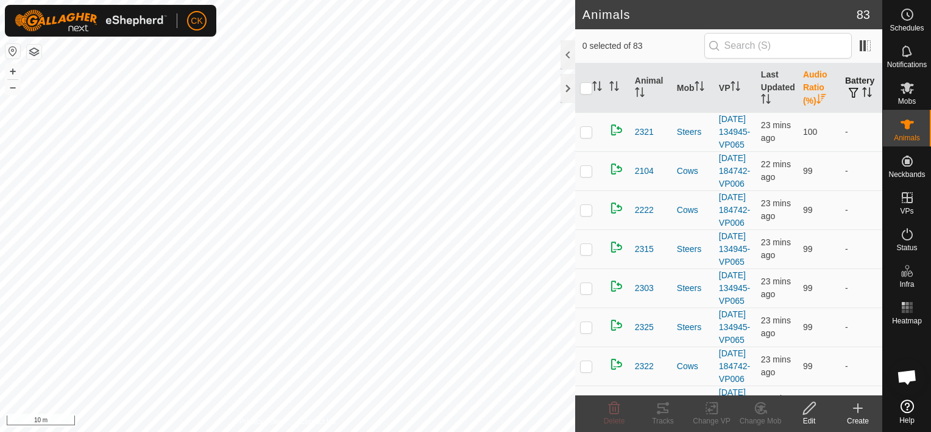
click at [859, 81] on th "Battery" at bounding box center [862, 87] width 42 height 49
click at [863, 89] on icon "Activate to sort" at bounding box center [868, 92] width 10 height 10
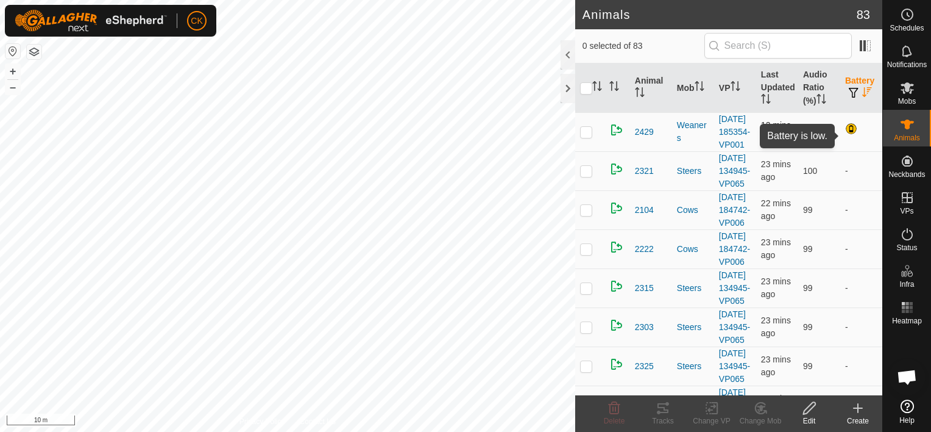
click at [846, 135] on div at bounding box center [853, 130] width 15 height 15
click at [863, 87] on icon "Activate to sort" at bounding box center [868, 92] width 10 height 10
click at [567, 91] on div at bounding box center [568, 88] width 15 height 29
